Goal: Go to known website

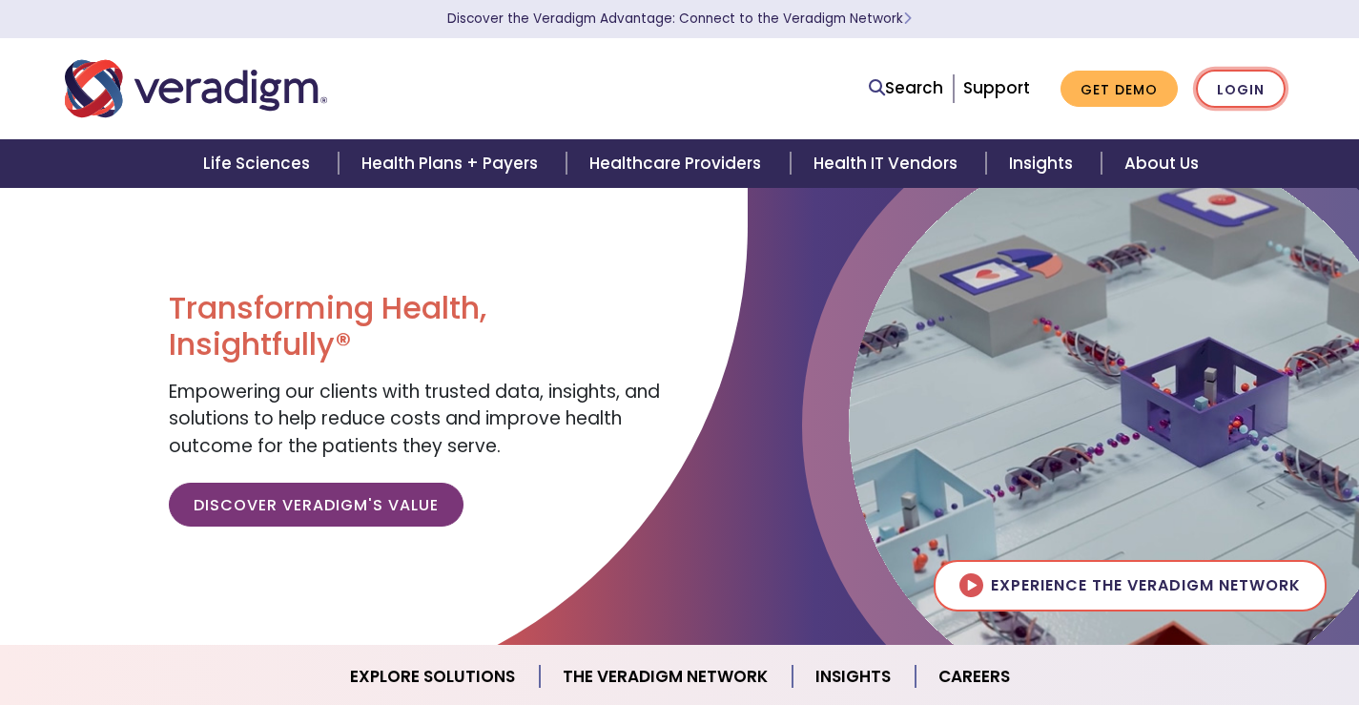
click at [1264, 98] on link "Login" at bounding box center [1241, 89] width 90 height 39
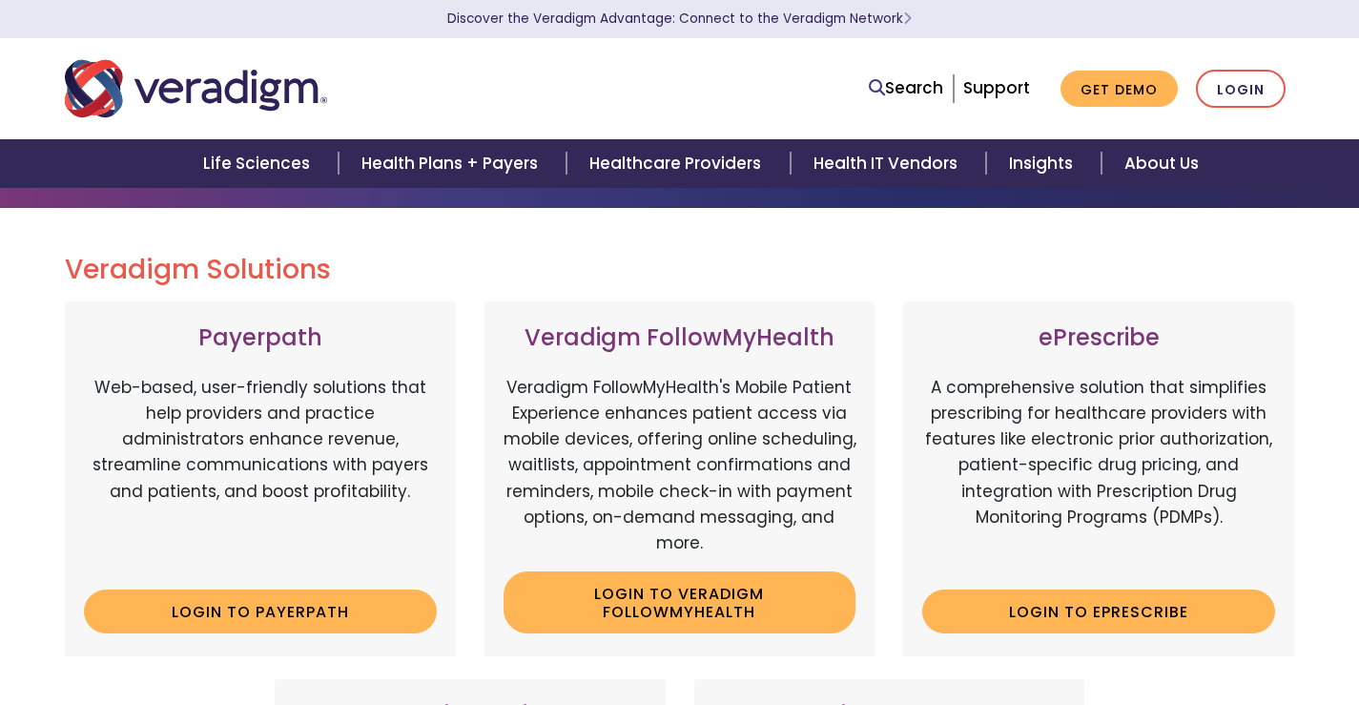
scroll to position [191, 0]
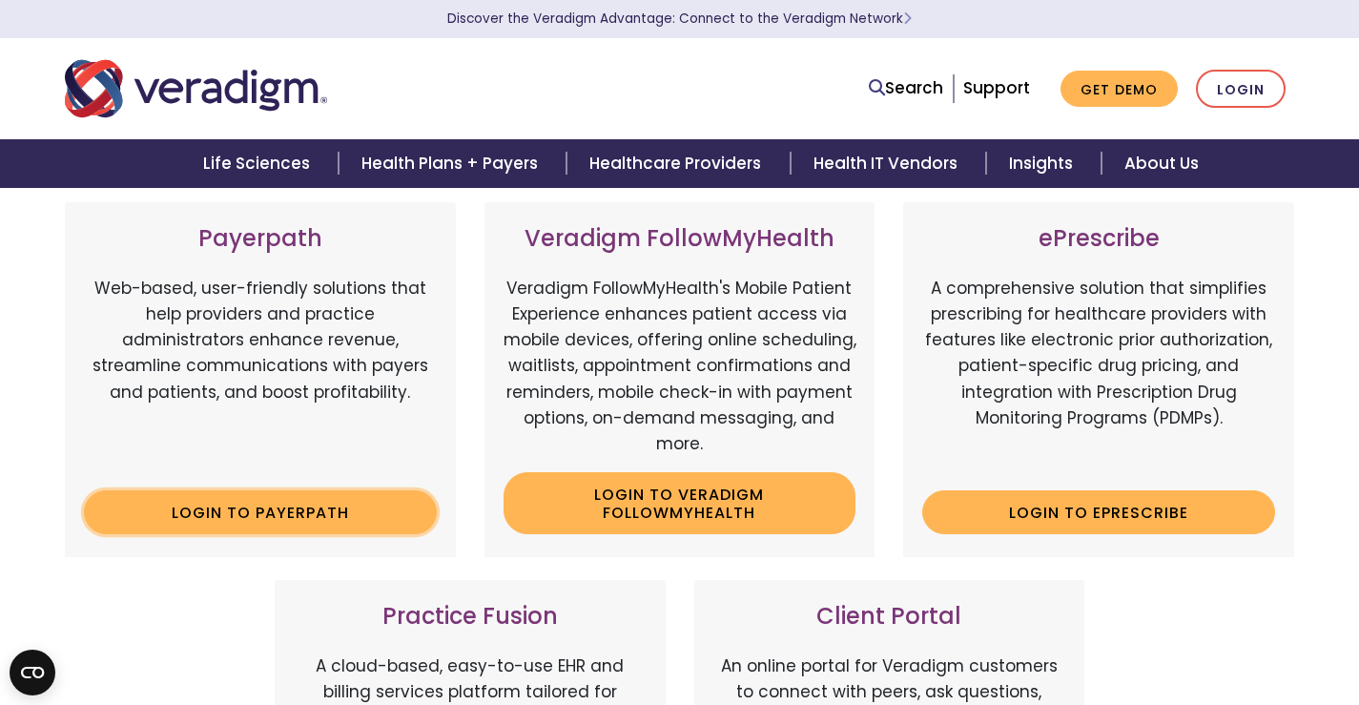
click at [388, 518] on link "Login to Payerpath" at bounding box center [260, 512] width 353 height 44
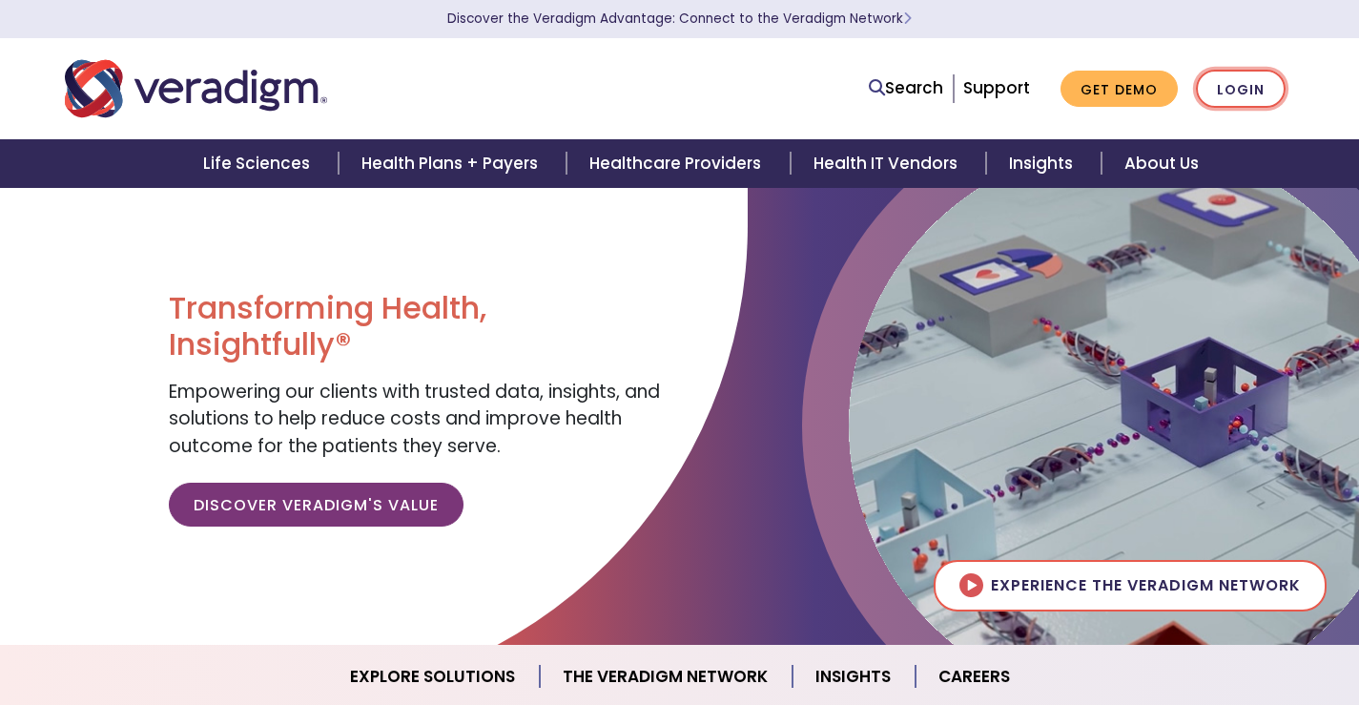
click at [1226, 108] on link "Login" at bounding box center [1241, 89] width 90 height 39
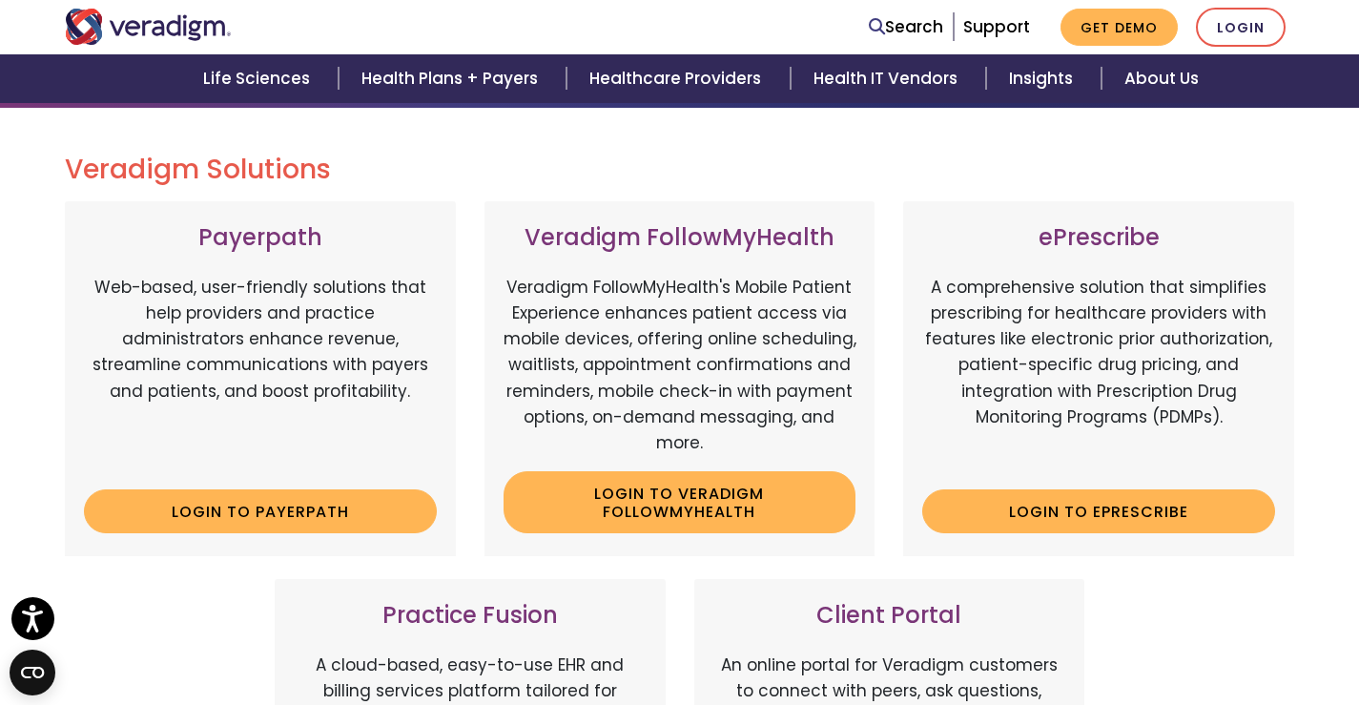
scroll to position [191, 0]
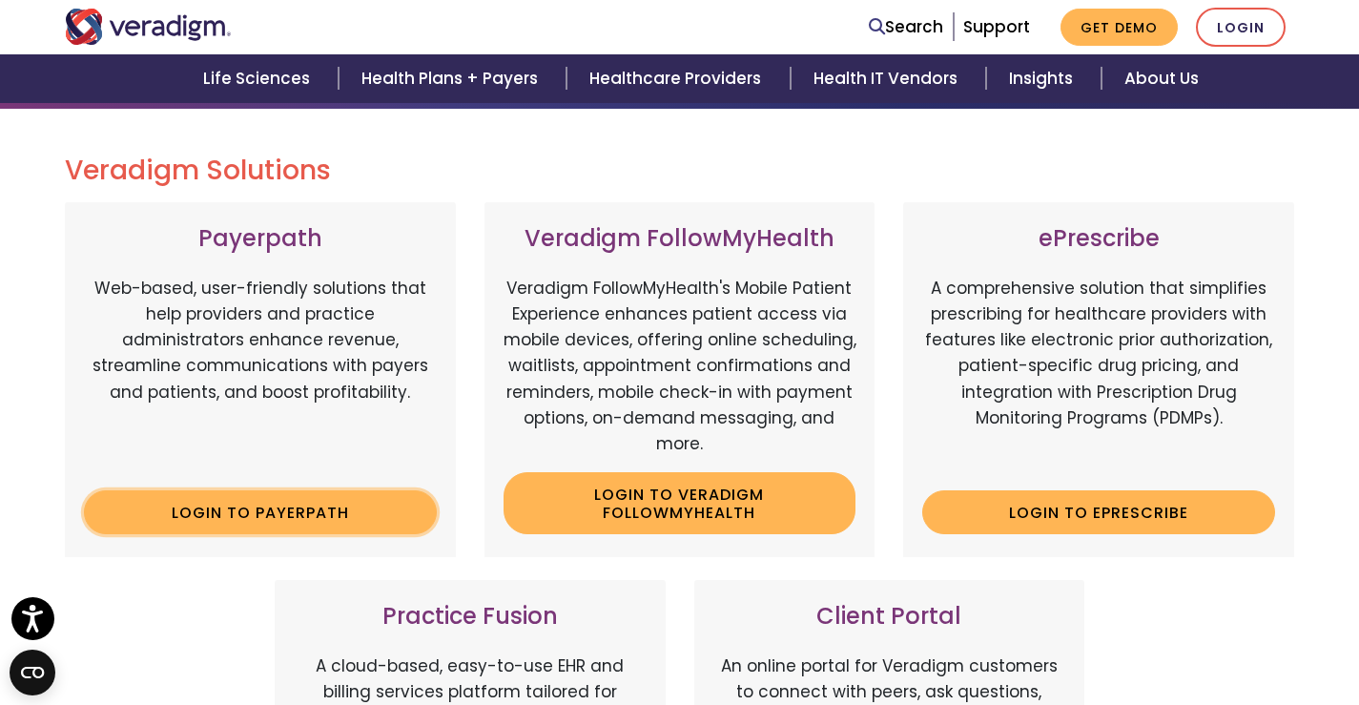
click at [390, 531] on link "Login to Payerpath" at bounding box center [260, 512] width 353 height 44
